Goal: Check status: Check status

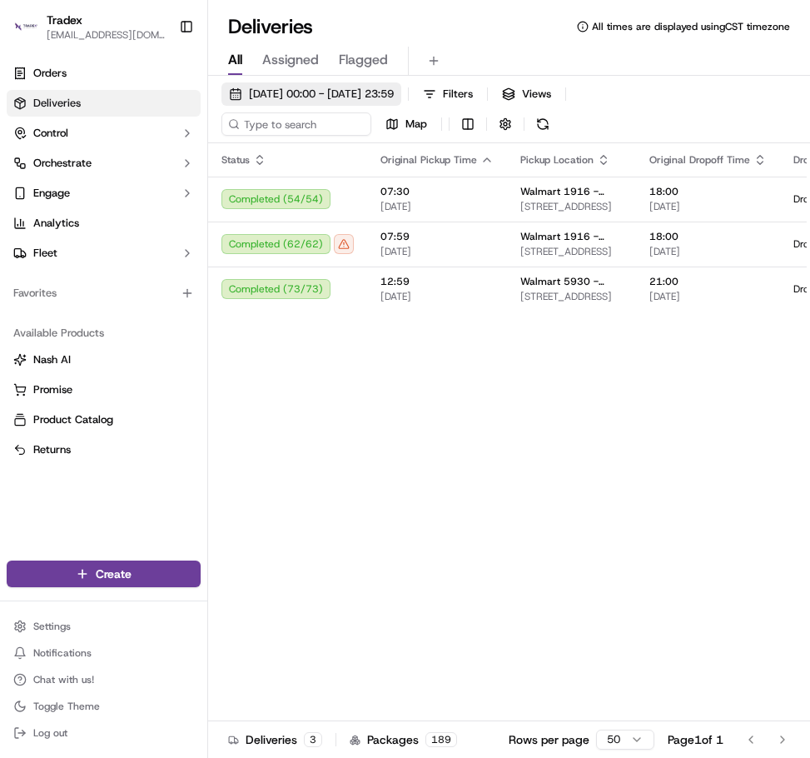
click at [367, 91] on span "[DATE] 00:00 - [DATE] 23:59" at bounding box center [321, 94] width 145 height 15
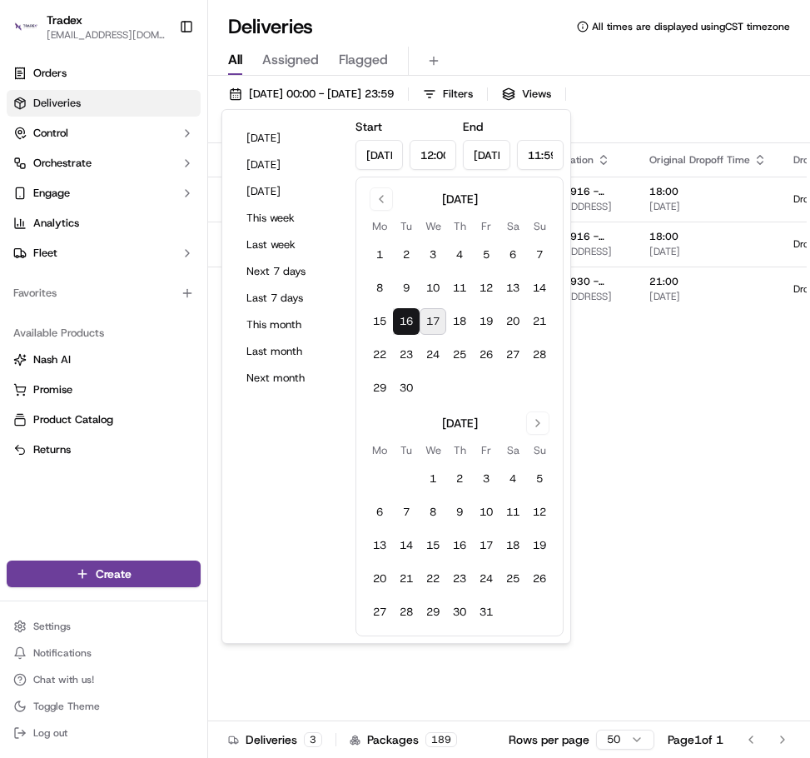
click at [435, 316] on button "17" at bounding box center [433, 321] width 27 height 27
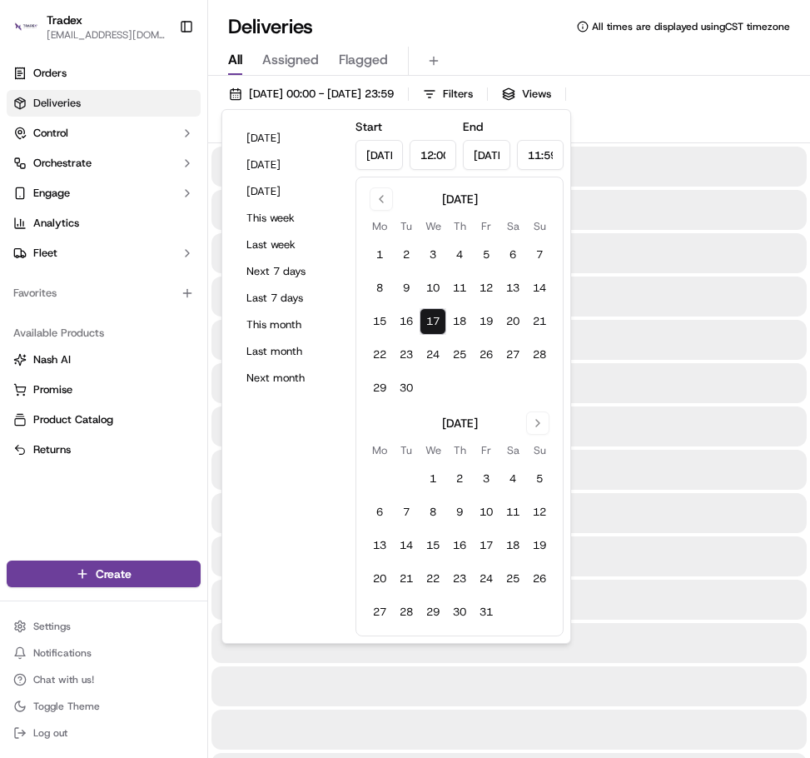
type input "[DATE]"
click at [640, 464] on div at bounding box center [510, 470] width 596 height 40
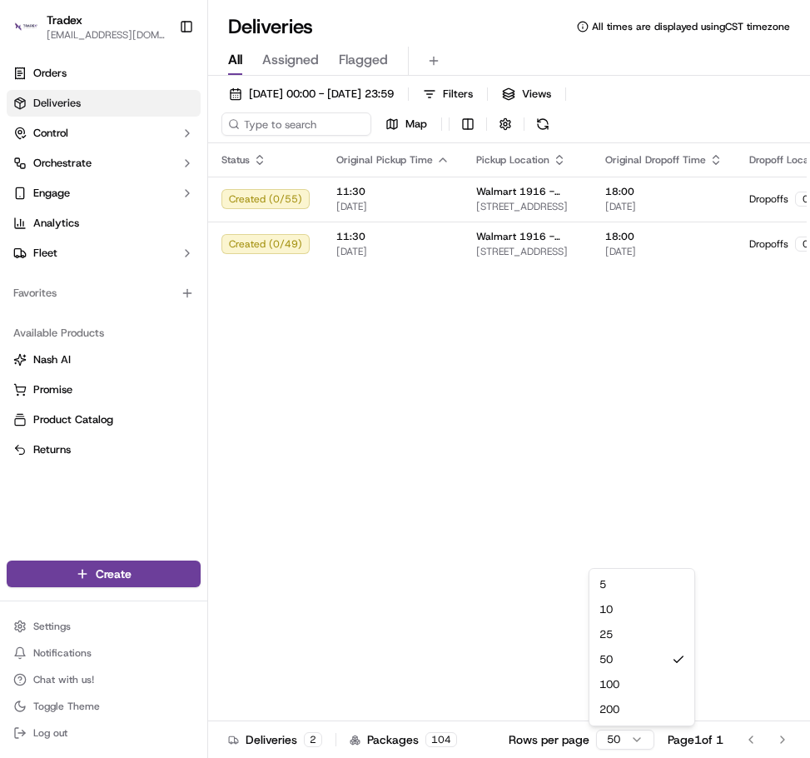
click at [641, 730] on html "Tradex [EMAIL_ADDRESS][DOMAIN_NAME] Toggle Sidebar Orders Deliveries Control Or…" at bounding box center [405, 379] width 810 height 758
click at [427, 655] on div "Status Original Pickup Time Pickup Location Original Dropoff Time Dropoff Locat…" at bounding box center [660, 447] width 905 height 608
drag, startPoint x: 665, startPoint y: 750, endPoint x: 416, endPoint y: 762, distance: 249.3
click at [416, 750] on div at bounding box center [509, 748] width 601 height 6
